Goal: Check status: Check status

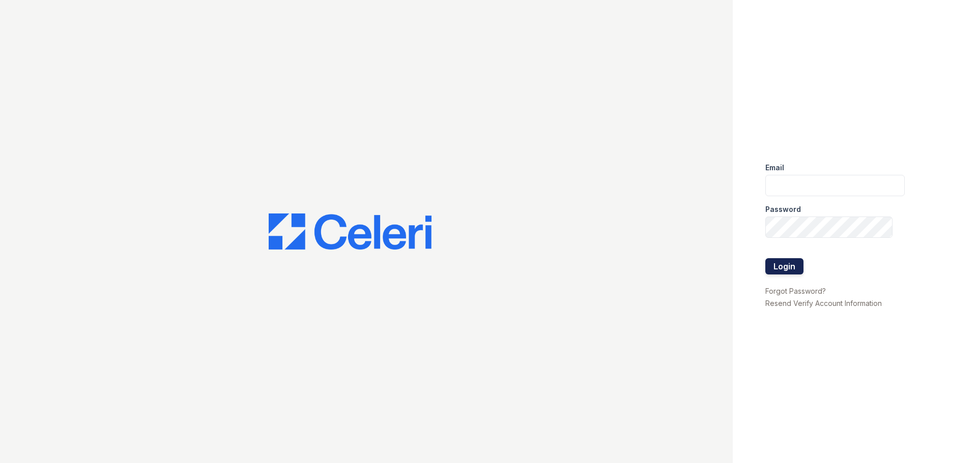
type input "[EMAIL_ADDRESS][DOMAIN_NAME]"
click at [775, 265] on button "Login" at bounding box center [784, 266] width 38 height 16
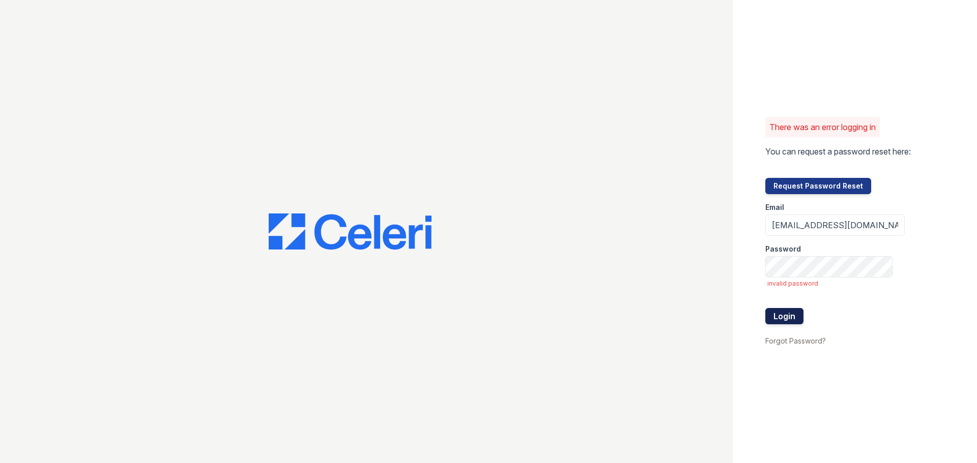
click at [782, 315] on button "Login" at bounding box center [784, 316] width 38 height 16
click at [508, 268] on div "There was an error logging in You can request a password reset here: Request Pa…" at bounding box center [488, 231] width 977 height 463
click at [765, 308] on button "Login" at bounding box center [784, 316] width 38 height 16
click at [597, 266] on div "There was an error logging in You can request a password reset here: Request Pa…" at bounding box center [488, 231] width 977 height 463
click at [765, 308] on button "Login" at bounding box center [784, 316] width 38 height 16
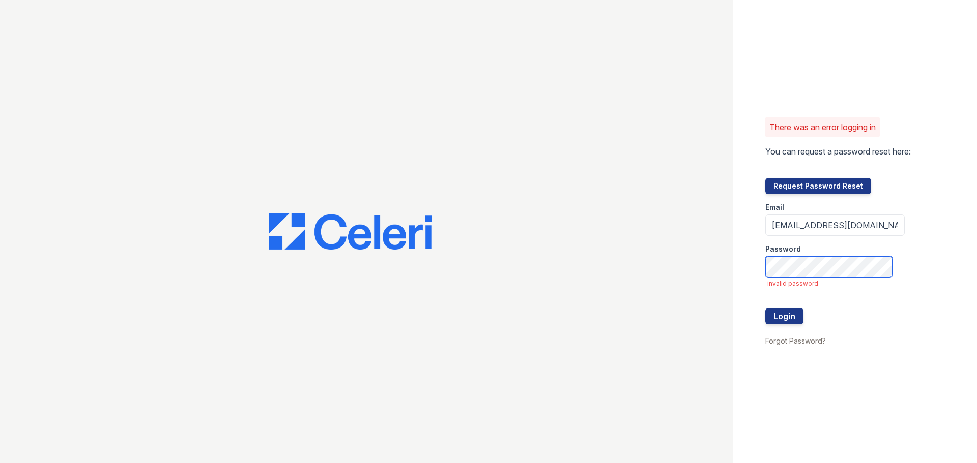
click at [547, 261] on div "There was an error logging in You can request a password reset here: Request Pa…" at bounding box center [488, 231] width 977 height 463
click at [765, 308] on button "Login" at bounding box center [784, 316] width 38 height 16
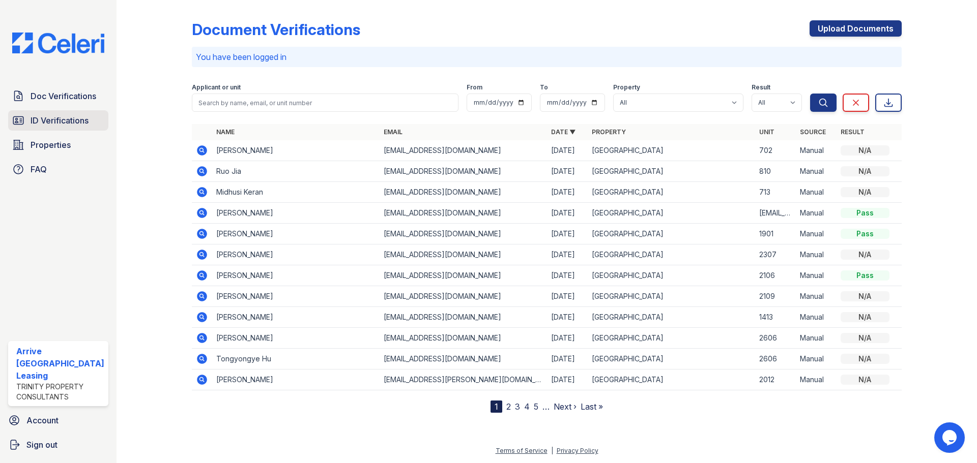
drag, startPoint x: 94, startPoint y: 122, endPoint x: 92, endPoint y: 116, distance: 6.0
click at [94, 122] on link "ID Verifications" at bounding box center [58, 120] width 100 height 20
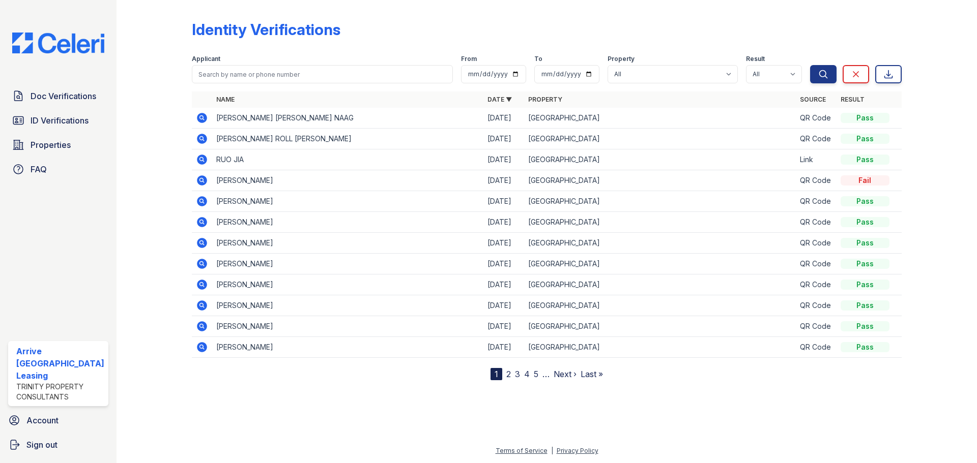
click at [84, 107] on div "Doc Verifications ID Verifications Properties FAQ" at bounding box center [58, 133] width 108 height 94
click at [84, 99] on span "Doc Verifications" at bounding box center [64, 96] width 66 height 12
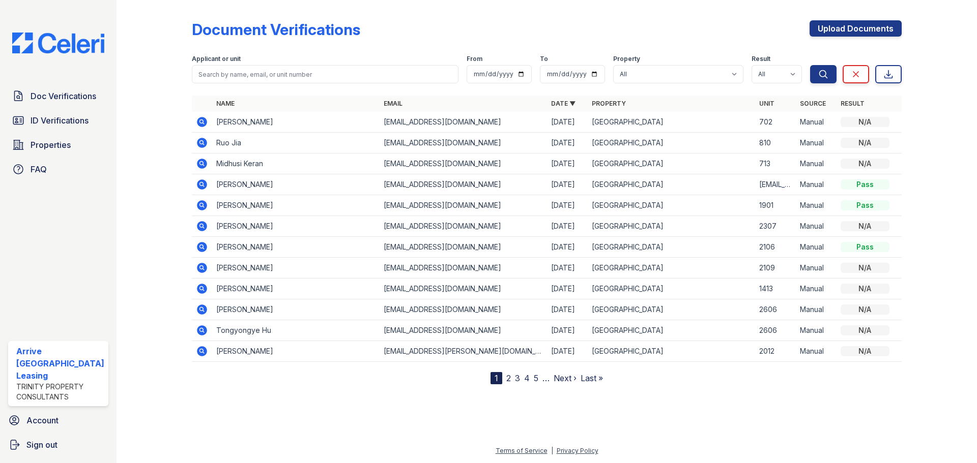
click at [301, 64] on div "Applicant or unit" at bounding box center [325, 60] width 267 height 10
click at [304, 73] on input "search" at bounding box center [325, 74] width 267 height 18
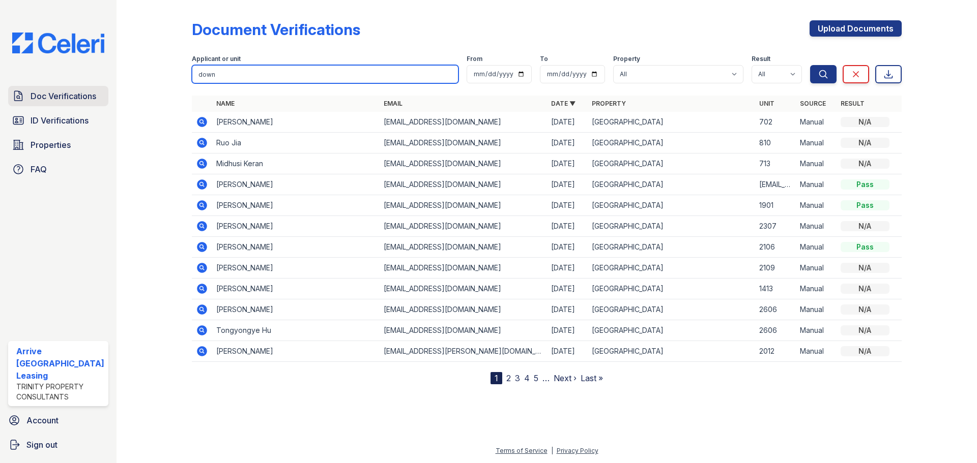
type input "down"
click at [810, 65] on button "Search" at bounding box center [823, 74] width 26 height 18
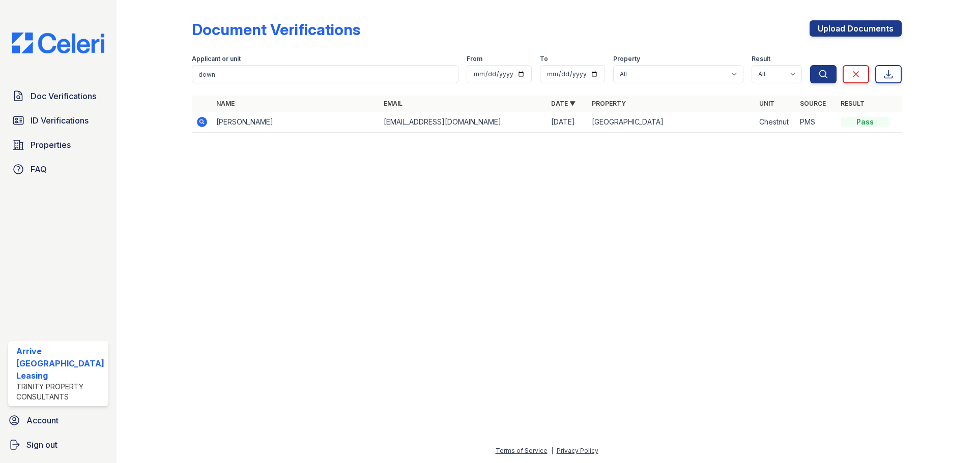
click at [202, 120] on icon at bounding box center [202, 122] width 12 height 12
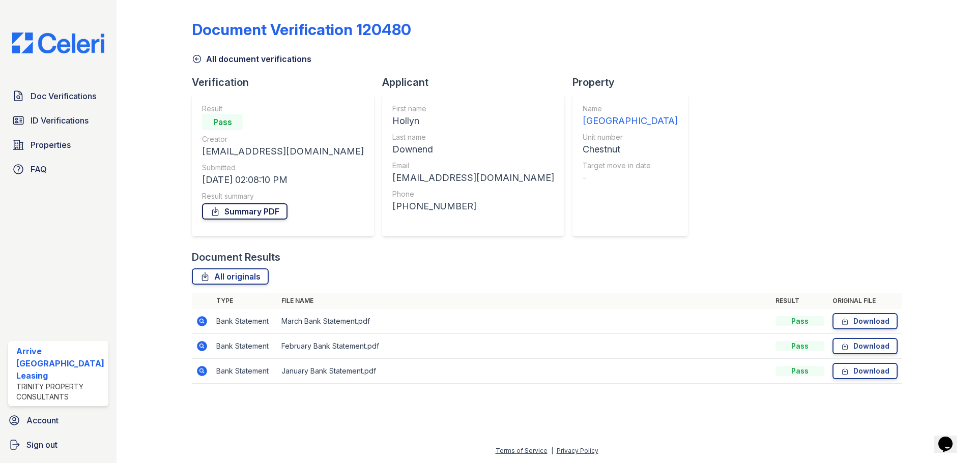
click at [258, 217] on link "Summary PDF" at bounding box center [244, 211] width 85 height 16
